Goal: Task Accomplishment & Management: Manage account settings

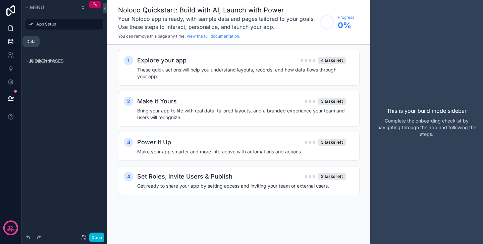
click at [10, 41] on icon at bounding box center [10, 40] width 4 height 2
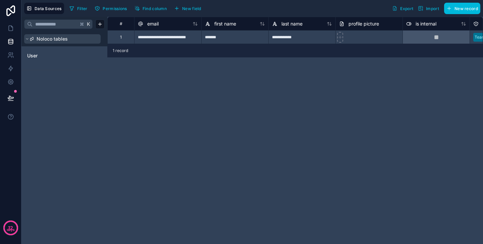
click at [46, 40] on span "Noloco tables" at bounding box center [52, 39] width 31 height 7
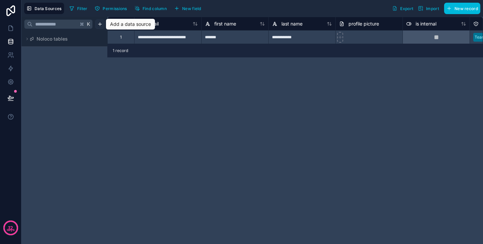
click at [100, 23] on html "**********" at bounding box center [241, 122] width 483 height 244
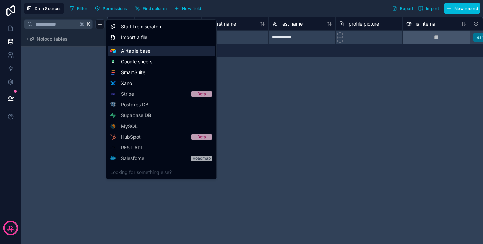
click at [130, 54] on span "Airtable base" at bounding box center [135, 51] width 29 height 7
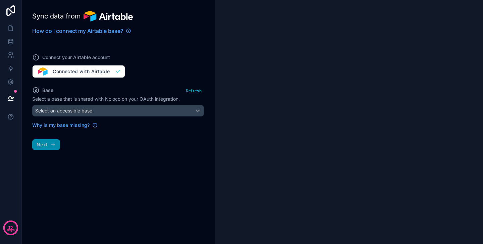
click at [75, 116] on div "Why is my base missing?" at bounding box center [118, 122] width 172 height 12
click at [78, 110] on span "Select an accessible base" at bounding box center [63, 111] width 57 height 6
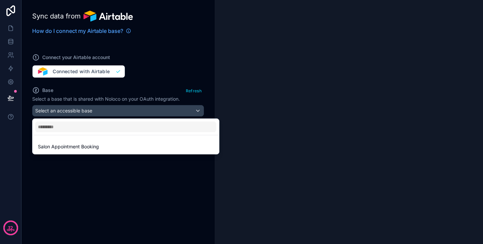
click at [168, 45] on div at bounding box center [241, 122] width 483 height 244
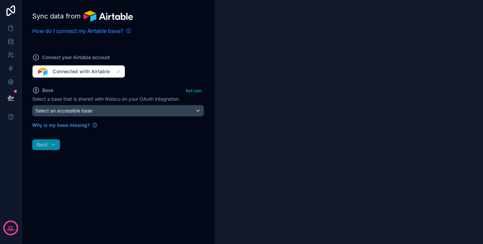
click at [72, 27] on span "How do I connect my Airtable base?" at bounding box center [77, 31] width 91 height 8
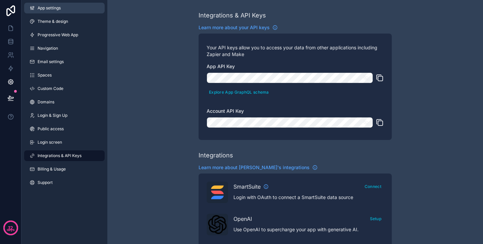
click at [51, 9] on span "App settings" at bounding box center [49, 7] width 23 height 5
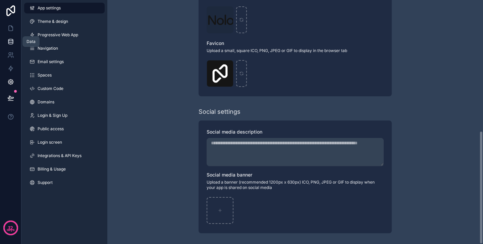
click at [13, 42] on icon at bounding box center [10, 43] width 4 height 3
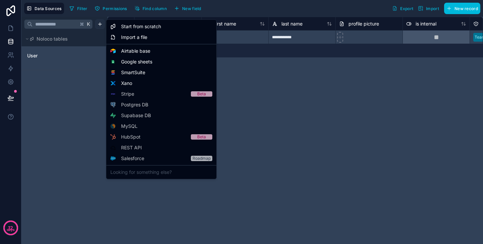
click at [102, 22] on html "**********" at bounding box center [241, 122] width 483 height 244
click at [127, 51] on span "Airtable base" at bounding box center [135, 51] width 29 height 7
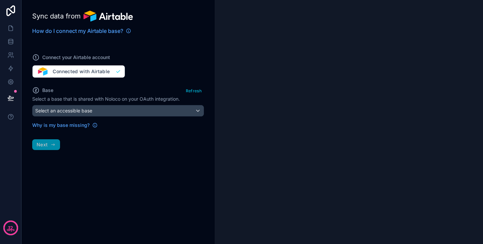
click at [93, 109] on div "Select an accessible base" at bounding box center [118, 110] width 171 height 11
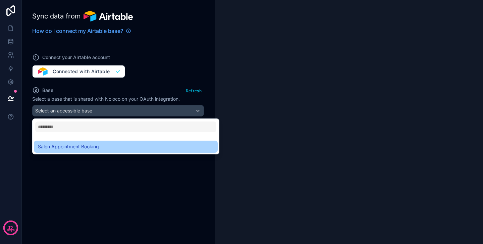
click at [79, 142] on span "Salon Appointment Booking" at bounding box center [68, 146] width 61 height 8
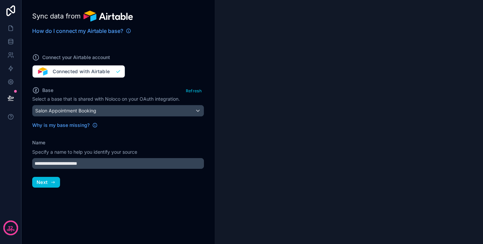
click at [89, 111] on span "Salon Appointment Booking" at bounding box center [65, 110] width 61 height 7
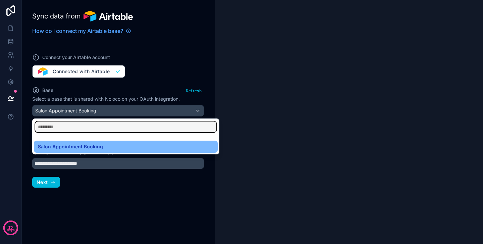
click at [77, 131] on input "text" at bounding box center [125, 126] width 181 height 11
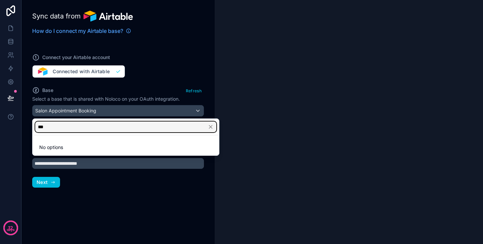
type input "***"
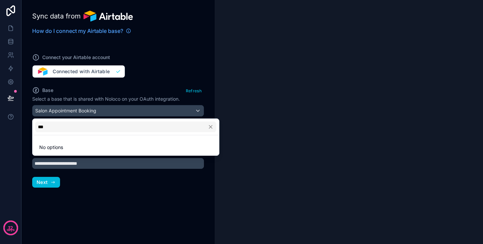
click at [297, 132] on div at bounding box center [241, 122] width 483 height 244
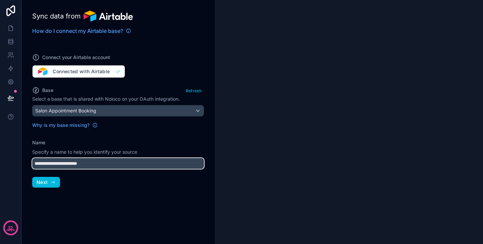
click at [99, 163] on input "**********" at bounding box center [118, 163] width 172 height 11
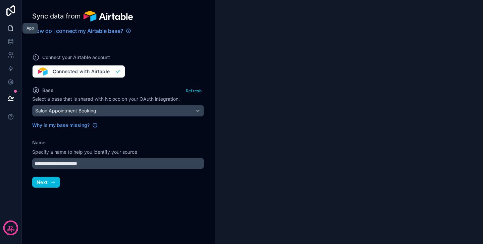
click at [10, 30] on icon at bounding box center [10, 28] width 7 height 7
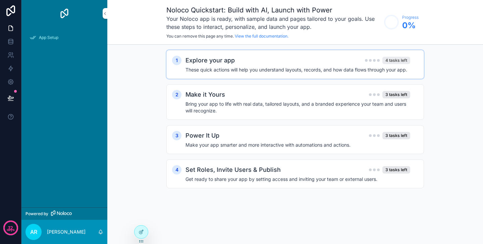
click at [399, 59] on div "4 tasks left" at bounding box center [396, 60] width 28 height 7
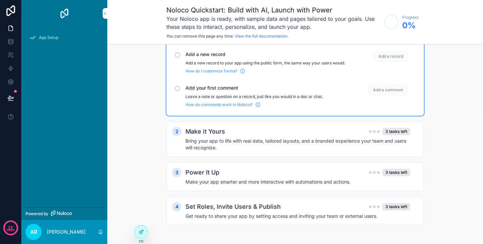
scroll to position [105, 0]
click at [233, 170] on div "Power It Up 3 tasks left" at bounding box center [297, 172] width 225 height 9
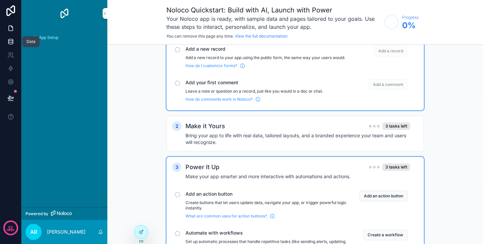
click at [14, 38] on icon at bounding box center [10, 41] width 7 height 7
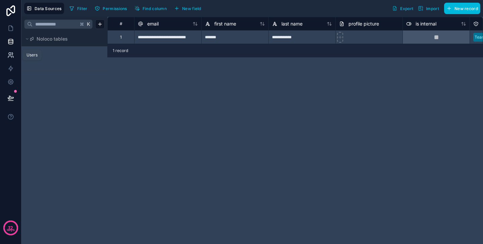
click at [11, 57] on icon at bounding box center [10, 55] width 7 height 7
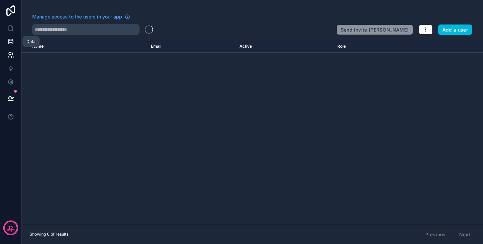
click at [15, 42] on link at bounding box center [10, 41] width 21 height 13
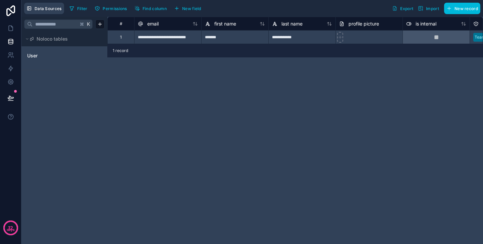
click at [43, 7] on span "Data Sources" at bounding box center [48, 8] width 27 height 5
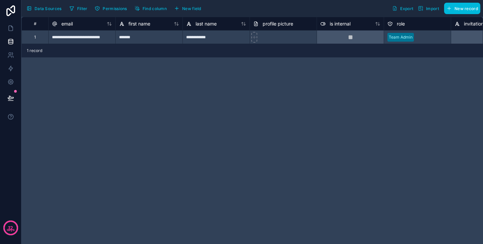
click at [40, 8] on span "Data Sources" at bounding box center [48, 8] width 27 height 5
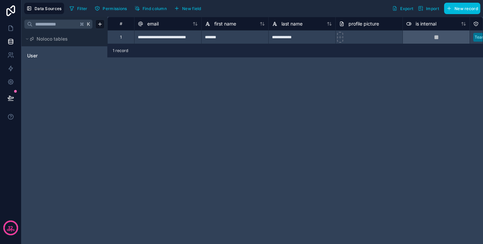
click at [40, 8] on span "Data Sources" at bounding box center [48, 8] width 27 height 5
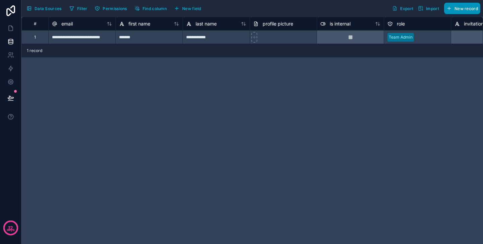
click at [460, 11] on button "New record" at bounding box center [462, 8] width 36 height 11
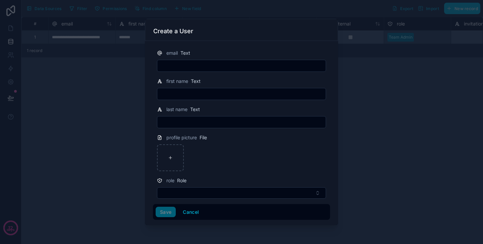
click at [351, 144] on div at bounding box center [241, 122] width 483 height 244
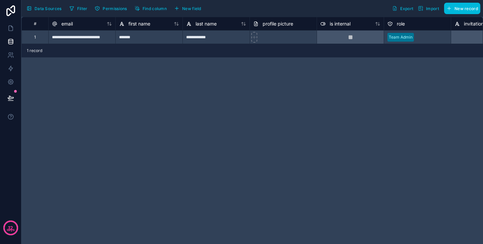
click at [114, 7] on span "Permissions" at bounding box center [115, 8] width 24 height 5
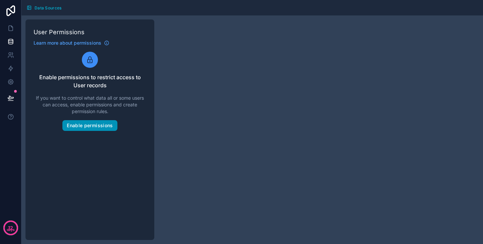
click at [101, 122] on button "Enable permissions" at bounding box center [89, 125] width 55 height 11
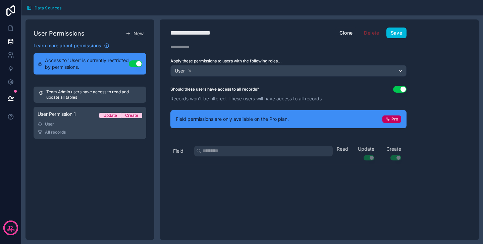
click at [8, 156] on div "12 days" at bounding box center [10, 122] width 21 height 244
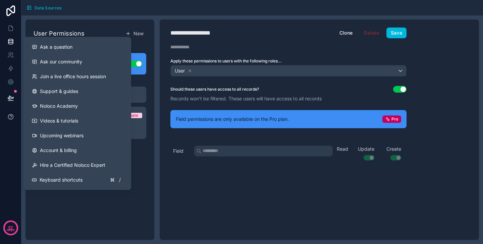
click at [9, 118] on icon at bounding box center [10, 116] width 5 height 5
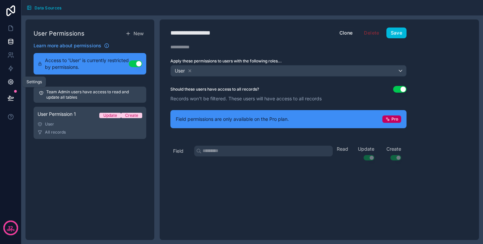
click at [9, 83] on icon at bounding box center [10, 81] width 7 height 7
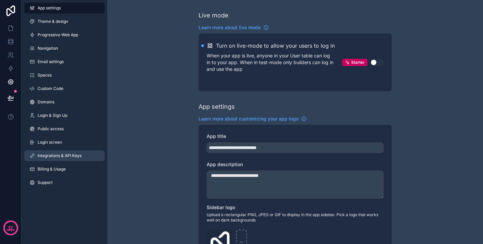
click at [51, 157] on span "Integrations & API Keys" at bounding box center [60, 155] width 44 height 5
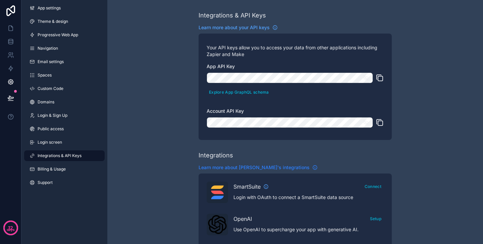
click at [276, 166] on span "Learn more about Noloco's integrations" at bounding box center [253, 167] width 111 height 7
